Goal: Task Accomplishment & Management: Complete application form

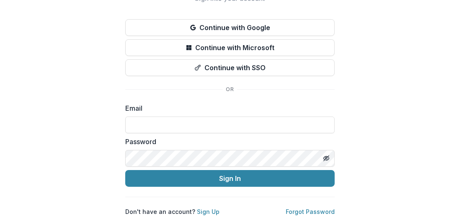
scroll to position [57, 0]
click at [181, 121] on input at bounding box center [229, 125] width 209 height 17
drag, startPoint x: 272, startPoint y: 114, endPoint x: 265, endPoint y: 119, distance: 8.6
click at [272, 117] on input "**********" at bounding box center [229, 125] width 209 height 17
drag, startPoint x: 271, startPoint y: 116, endPoint x: 76, endPoint y: 111, distance: 195.2
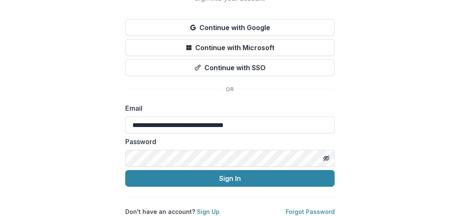
click at [76, 111] on div "**********" at bounding box center [230, 82] width 460 height 267
paste input
type input "**********"
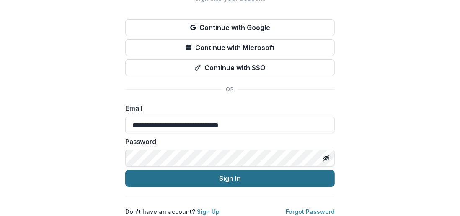
click at [188, 177] on button "Sign In" at bounding box center [229, 178] width 209 height 17
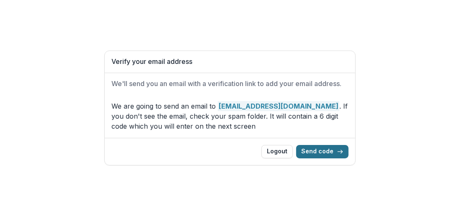
click at [314, 150] on button "Send code" at bounding box center [322, 151] width 52 height 13
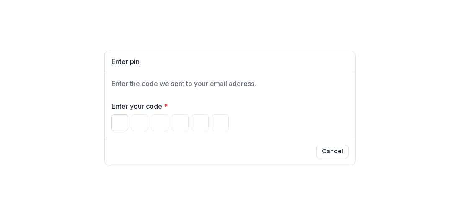
paste input "******"
type input "*"
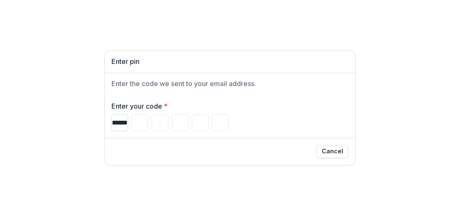
type input "*"
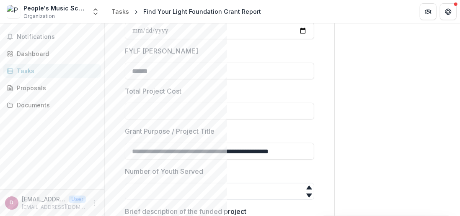
scroll to position [126, 0]
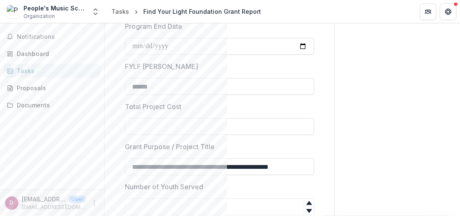
click at [33, 79] on div "Notifications Dashboard Tasks Proposals Documents" at bounding box center [52, 106] width 104 height 166
click at [32, 87] on div "Proposals" at bounding box center [55, 88] width 77 height 9
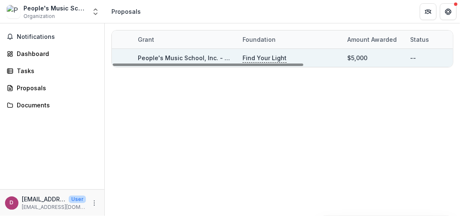
click at [240, 57] on div "Find Your Light" at bounding box center [289, 58] width 105 height 18
click at [248, 59] on p "Find Your Light" at bounding box center [264, 58] width 44 height 9
click at [181, 54] on link "People's Music School, Inc. - 2024 - FYL General Grant Application" at bounding box center [236, 57] width 197 height 7
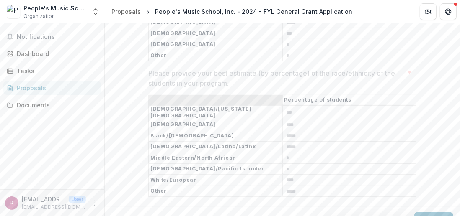
scroll to position [1759, 0]
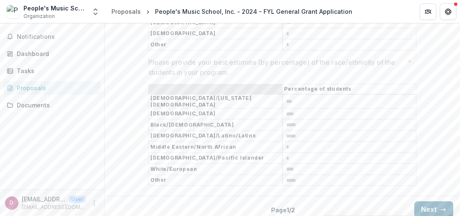
click at [430, 204] on button "Next" at bounding box center [433, 210] width 39 height 17
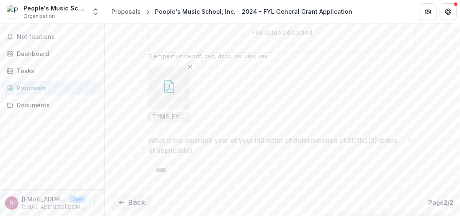
scroll to position [1873, 0]
click at [162, 89] on icon "button" at bounding box center [168, 86] width 13 height 13
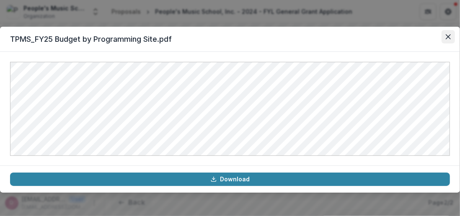
click at [447, 36] on icon "Close" at bounding box center [448, 36] width 5 height 5
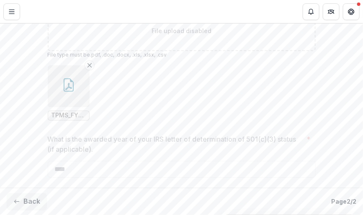
scroll to position [1891, 0]
click at [66, 87] on icon "button" at bounding box center [68, 84] width 13 height 13
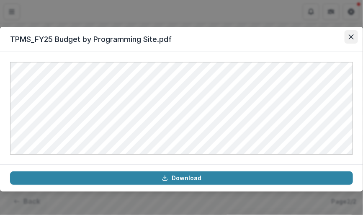
click at [351, 34] on icon "Close" at bounding box center [351, 36] width 5 height 5
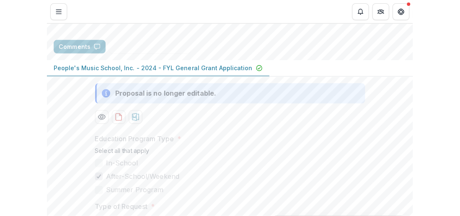
scroll to position [0, 0]
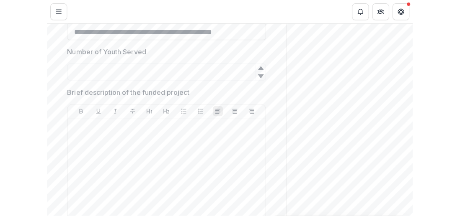
scroll to position [293, 0]
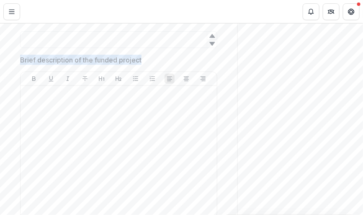
drag, startPoint x: 143, startPoint y: 60, endPoint x: 23, endPoint y: 59, distance: 120.2
click at [21, 59] on span "Brief description of the funded project" at bounding box center [116, 60] width 192 height 10
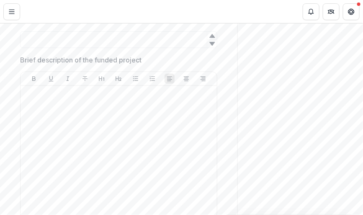
drag, startPoint x: 28, startPoint y: 59, endPoint x: 17, endPoint y: 60, distance: 11.3
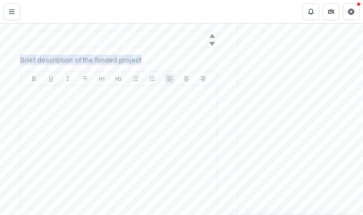
drag, startPoint x: 21, startPoint y: 59, endPoint x: 142, endPoint y: 59, distance: 121.9
click at [142, 59] on p "Brief description of the funded project" at bounding box center [80, 60] width 121 height 10
drag, startPoint x: 143, startPoint y: 59, endPoint x: 21, endPoint y: 59, distance: 121.9
click at [21, 59] on span "Brief description of the funded project" at bounding box center [116, 60] width 192 height 10
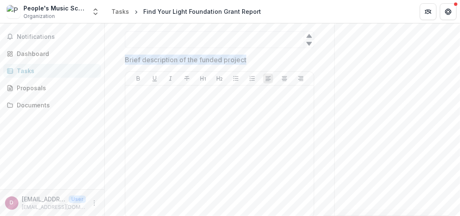
drag, startPoint x: 250, startPoint y: 59, endPoint x: 126, endPoint y: 60, distance: 124.8
click at [126, 60] on span "Brief description of the funded project" at bounding box center [217, 60] width 184 height 10
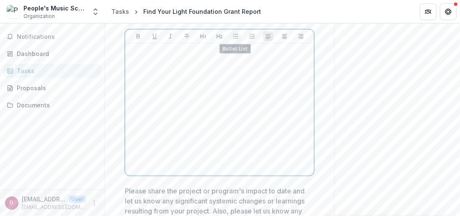
scroll to position [377, 0]
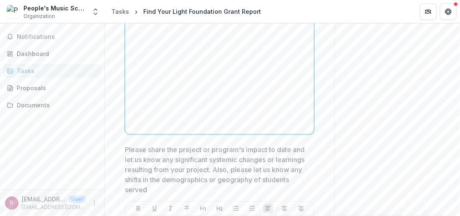
click at [260, 122] on div at bounding box center [220, 68] width 182 height 126
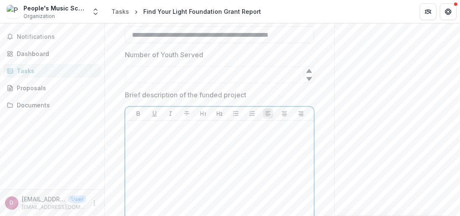
scroll to position [251, 0]
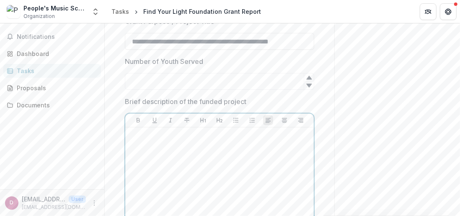
click at [238, 148] on div at bounding box center [220, 194] width 182 height 126
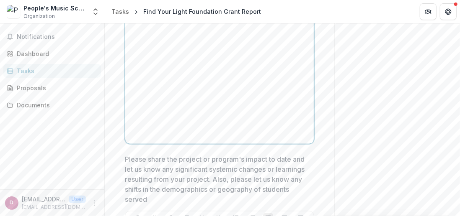
scroll to position [377, 0]
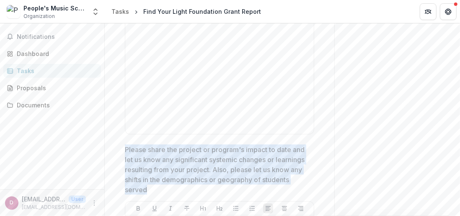
drag, startPoint x: 178, startPoint y: 189, endPoint x: 125, endPoint y: 147, distance: 67.4
click at [125, 147] on p "Please share the project or program's impact to date and let us know any signif…" at bounding box center [217, 170] width 184 height 50
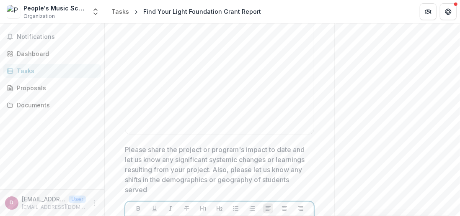
scroll to position [479, 0]
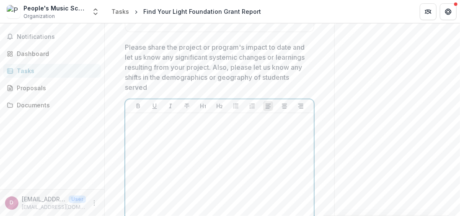
click at [206, 124] on p at bounding box center [220, 121] width 182 height 9
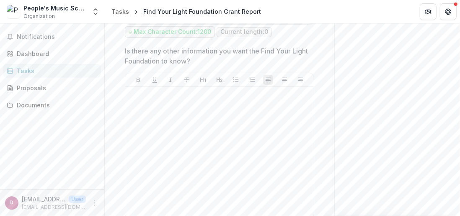
scroll to position [1451, 0]
